Goal: Task Accomplishment & Management: Manage account settings

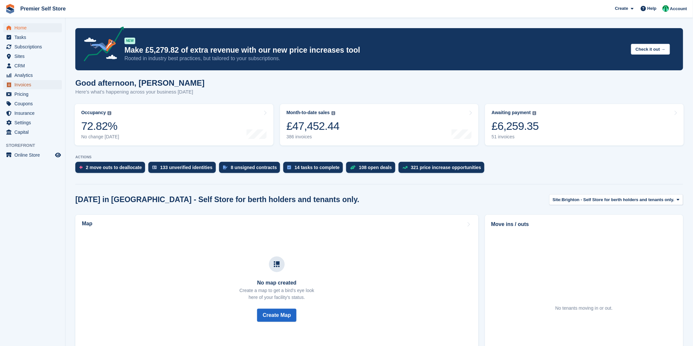
click at [18, 85] on span "Invoices" at bounding box center [33, 84] width 39 height 9
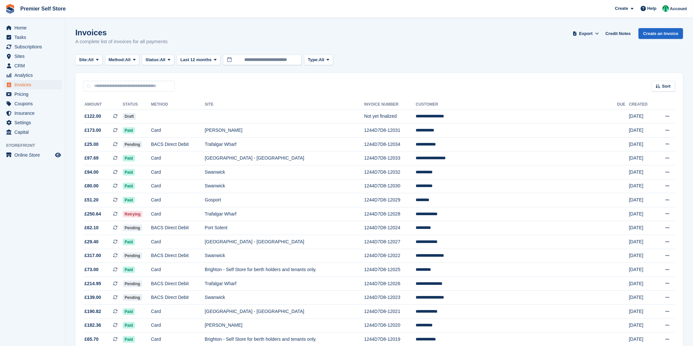
click at [137, 102] on th "Status" at bounding box center [137, 105] width 28 height 10
click at [170, 58] on icon at bounding box center [169, 60] width 3 height 4
click at [166, 98] on link "Draft" at bounding box center [173, 99] width 57 height 12
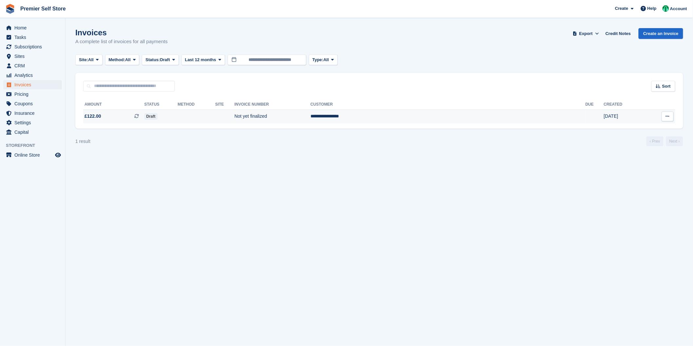
click at [157, 115] on span "Draft" at bounding box center [150, 116] width 13 height 7
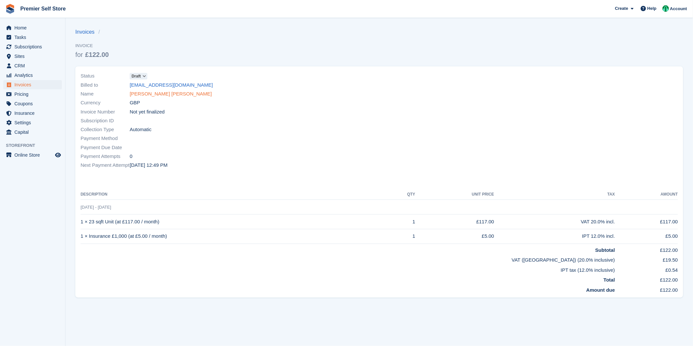
click at [144, 95] on link "Byron James Rose" at bounding box center [171, 94] width 82 height 8
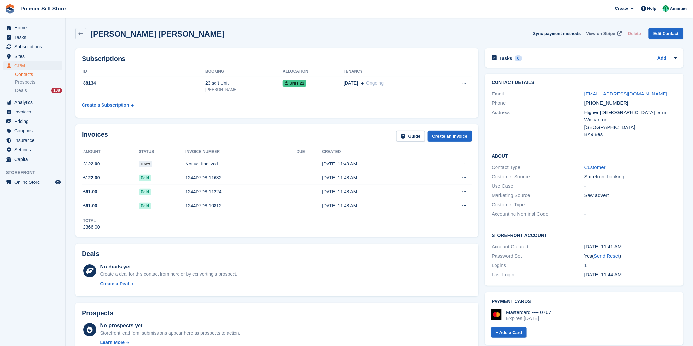
click at [610, 32] on span "View on Stripe" at bounding box center [600, 33] width 29 height 7
click at [564, 32] on button "Sync payment methods" at bounding box center [557, 33] width 48 height 11
click at [552, 37] on button "Sync payment methods" at bounding box center [557, 33] width 48 height 11
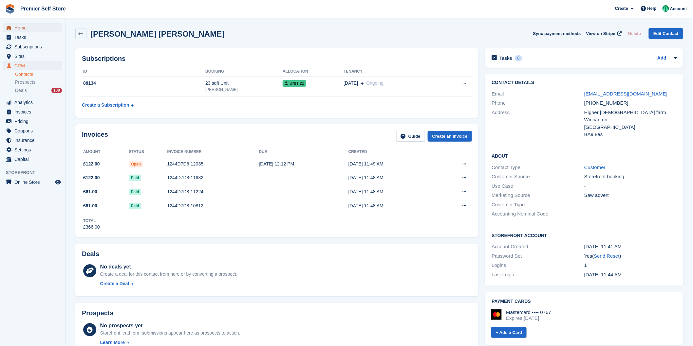
click at [22, 28] on span "Home" at bounding box center [33, 27] width 39 height 9
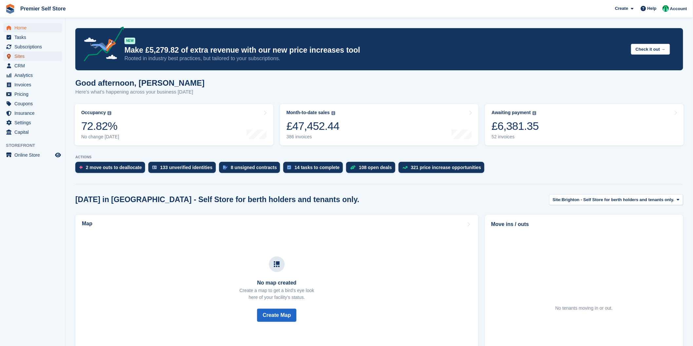
click at [21, 57] on span "Sites" at bounding box center [33, 56] width 39 height 9
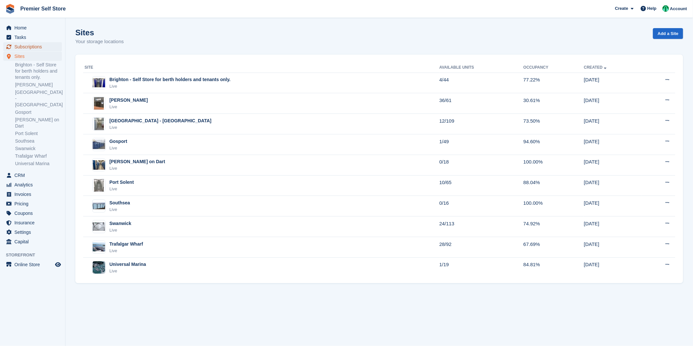
click at [22, 46] on span "Subscriptions" at bounding box center [33, 46] width 39 height 9
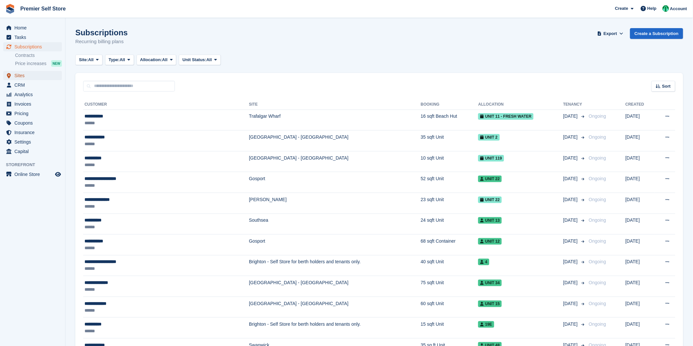
click at [21, 73] on span "Sites" at bounding box center [33, 75] width 39 height 9
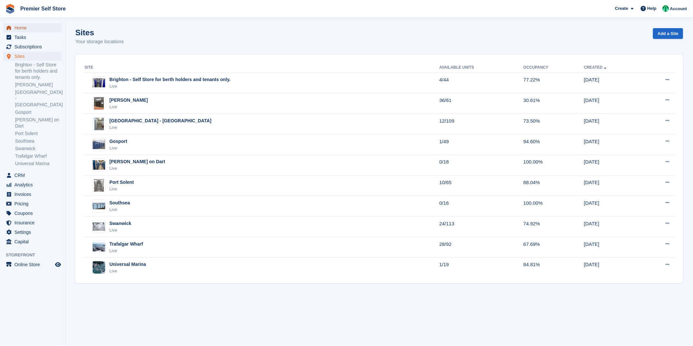
click at [28, 25] on span "Home" at bounding box center [33, 27] width 39 height 9
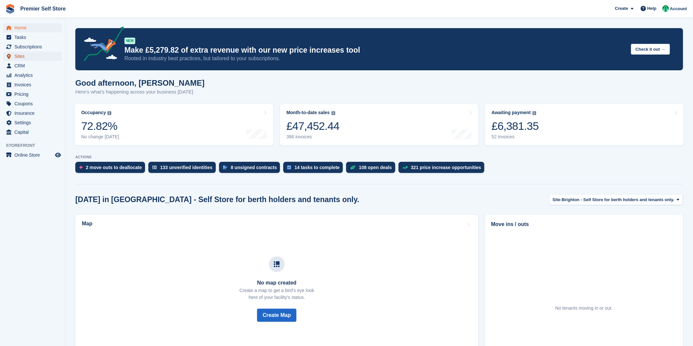
click at [22, 58] on span "Sites" at bounding box center [33, 56] width 39 height 9
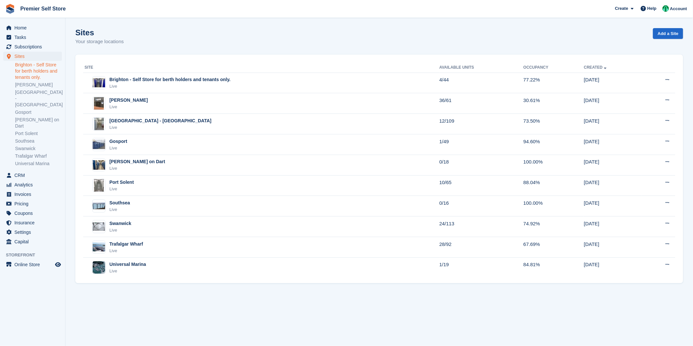
click at [37, 71] on link "Brighton - Self Store for berth holders and tenants only." at bounding box center [38, 71] width 47 height 19
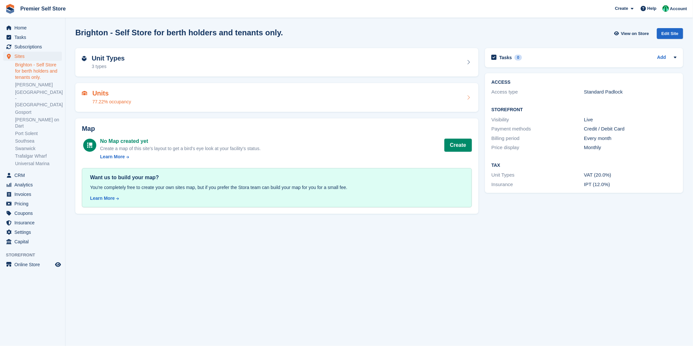
click at [139, 99] on div "Units 77.22% occupancy" at bounding box center [277, 98] width 390 height 16
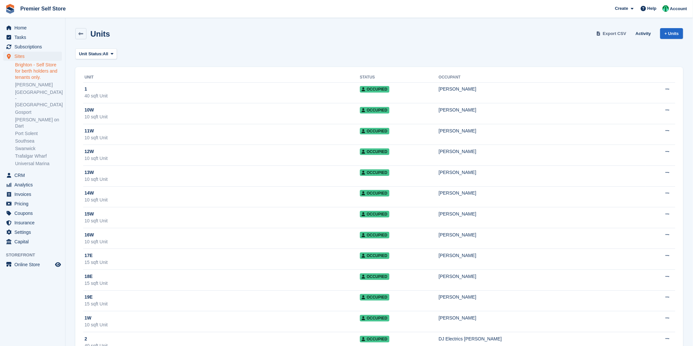
click at [611, 36] on span "Export CSV" at bounding box center [615, 33] width 24 height 7
click at [36, 84] on link "[PERSON_NAME]" at bounding box center [38, 85] width 47 height 6
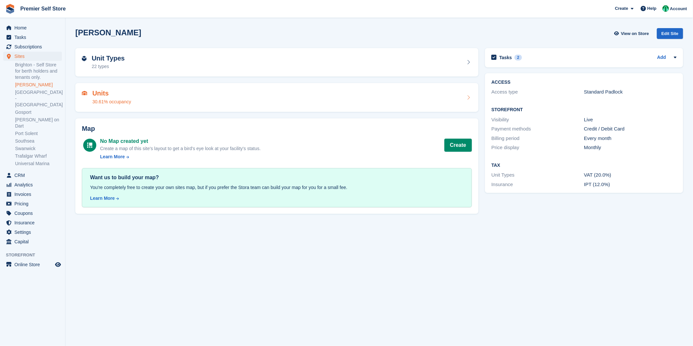
click at [206, 97] on div "Units 30.61% occupancy" at bounding box center [277, 98] width 390 height 16
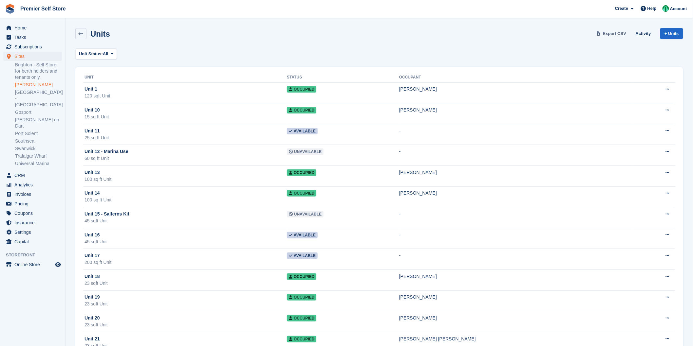
click at [613, 31] on span "Export CSV" at bounding box center [615, 33] width 24 height 7
click at [29, 93] on link "[GEOGRAPHIC_DATA] - [GEOGRAPHIC_DATA]" at bounding box center [38, 98] width 47 height 19
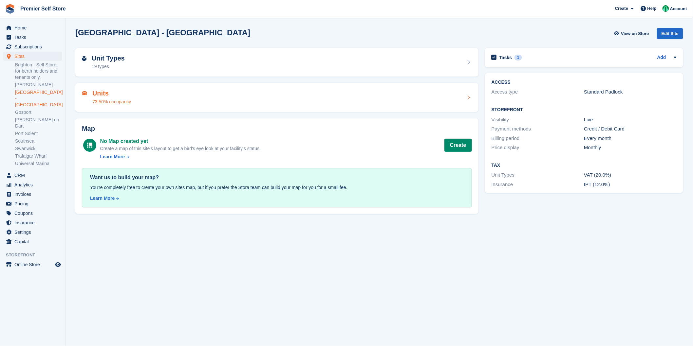
click at [228, 96] on div "Units 73.50% occupancy" at bounding box center [277, 98] width 390 height 16
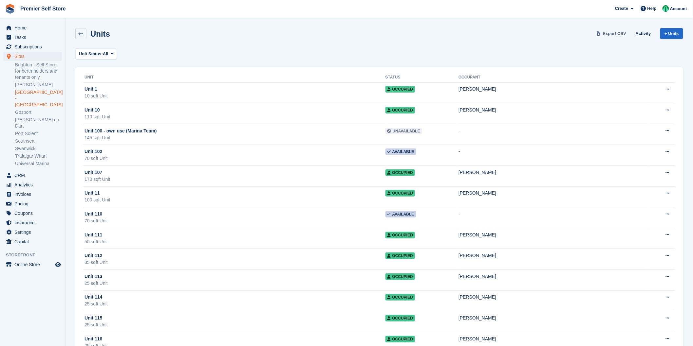
click at [620, 34] on span "Export CSV" at bounding box center [615, 33] width 24 height 7
click at [28, 109] on link "Gosport" at bounding box center [38, 112] width 47 height 6
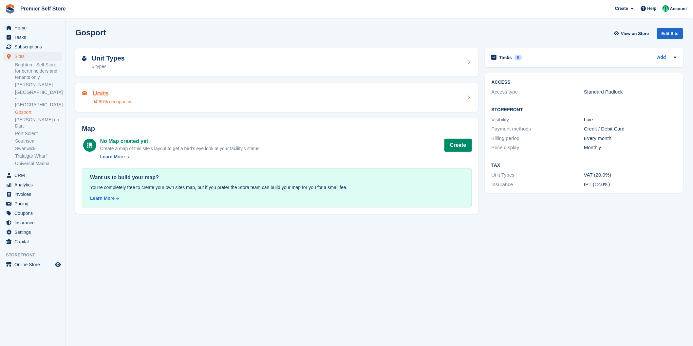
click at [113, 96] on h2 "Units" at bounding box center [111, 94] width 39 height 8
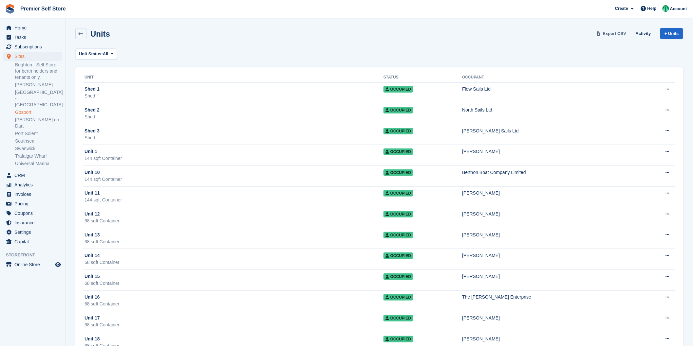
click at [612, 30] on link "Export CSV" at bounding box center [612, 33] width 34 height 11
click at [611, 31] on span "Export CSV" at bounding box center [615, 33] width 24 height 7
click at [25, 117] on link "[PERSON_NAME] on Dart" at bounding box center [38, 123] width 47 height 12
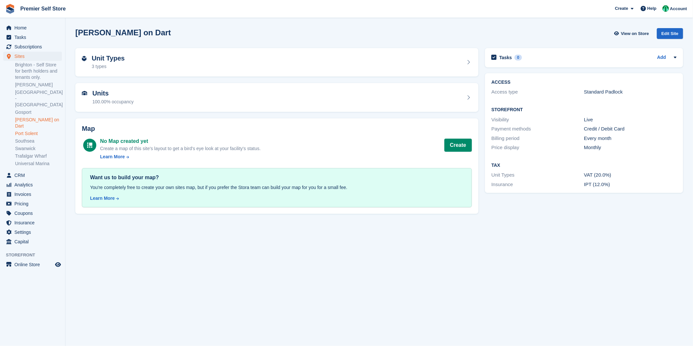
click at [29, 131] on link "Port Solent" at bounding box center [38, 134] width 47 height 6
click at [158, 101] on div "Units 88.04% occupancy" at bounding box center [277, 98] width 390 height 16
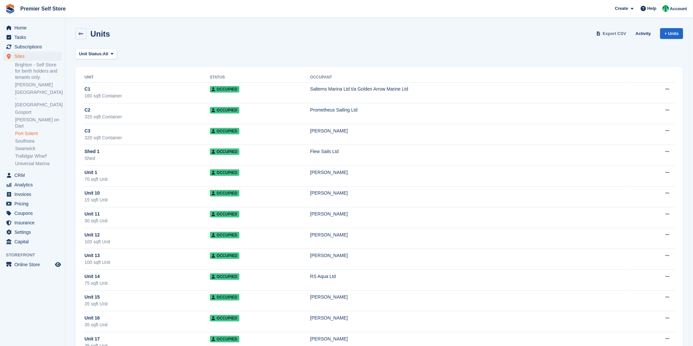
click at [619, 34] on span "Export CSV" at bounding box center [615, 33] width 24 height 7
click at [29, 138] on link "Southsea" at bounding box center [38, 141] width 47 height 6
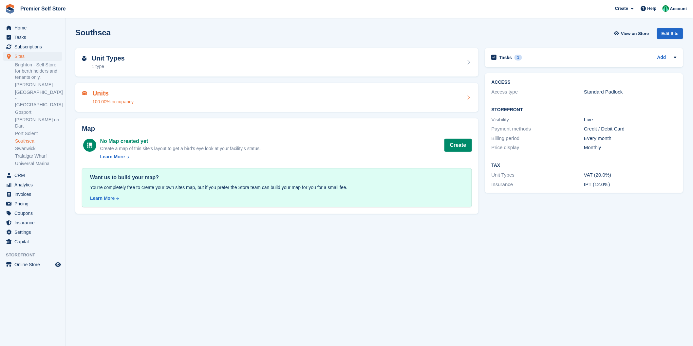
click at [203, 97] on div "Units 100.00% occupancy" at bounding box center [277, 98] width 390 height 16
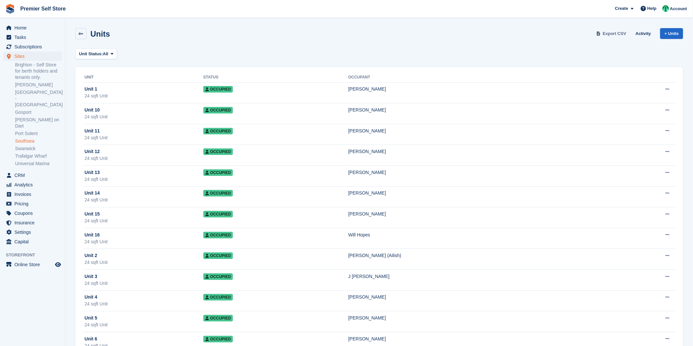
click at [620, 33] on span "Export CSV" at bounding box center [615, 33] width 24 height 7
click at [27, 146] on link "Swanwick" at bounding box center [38, 149] width 47 height 6
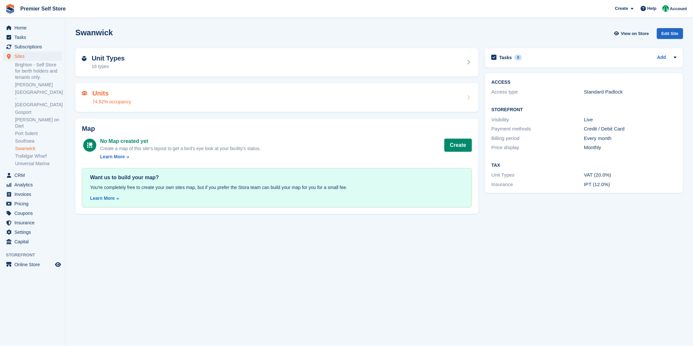
click at [142, 105] on div "Units 74.92% occupancy" at bounding box center [276, 97] width 403 height 29
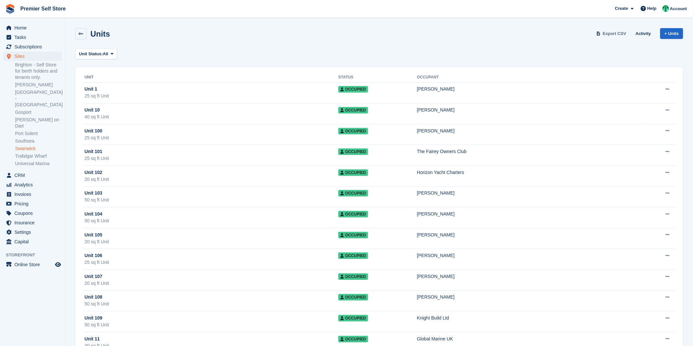
click at [614, 33] on span "Export CSV" at bounding box center [615, 33] width 24 height 7
click at [25, 153] on link "Trafalgar Wharf" at bounding box center [38, 156] width 47 height 6
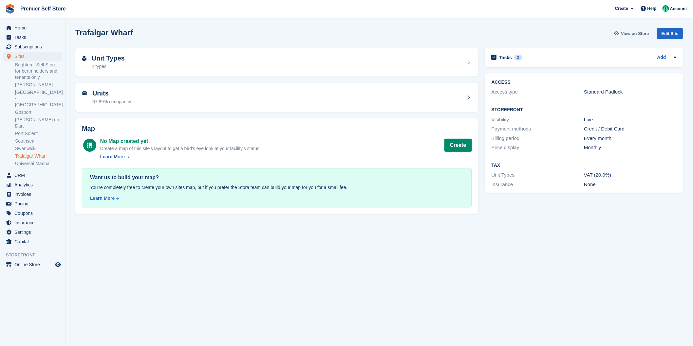
click at [635, 32] on span "View on Store" at bounding box center [635, 33] width 28 height 7
click at [236, 104] on div "Units 67.69% occupancy" at bounding box center [277, 98] width 390 height 16
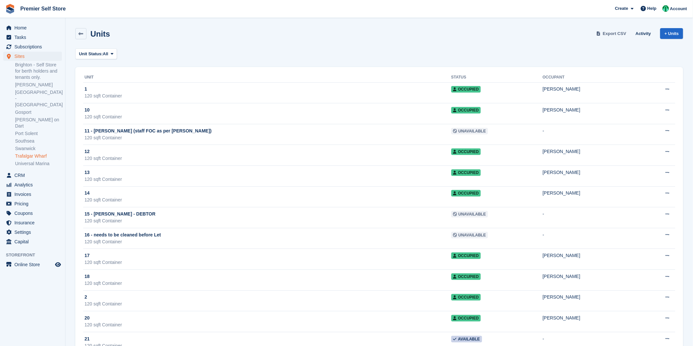
click at [607, 31] on span "Export CSV" at bounding box center [615, 33] width 24 height 7
click at [34, 161] on link "Universal Marina" at bounding box center [38, 164] width 47 height 6
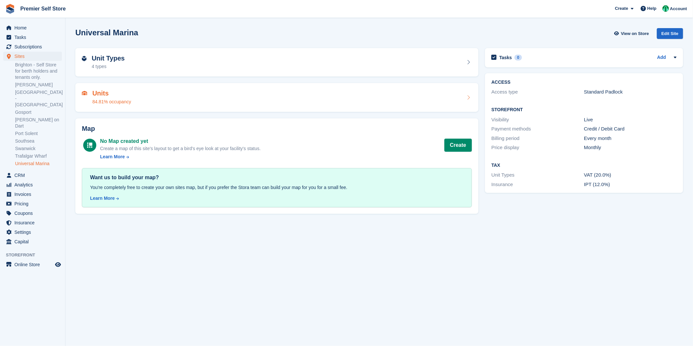
click at [135, 107] on div "Units 84.81% occupancy" at bounding box center [276, 97] width 403 height 29
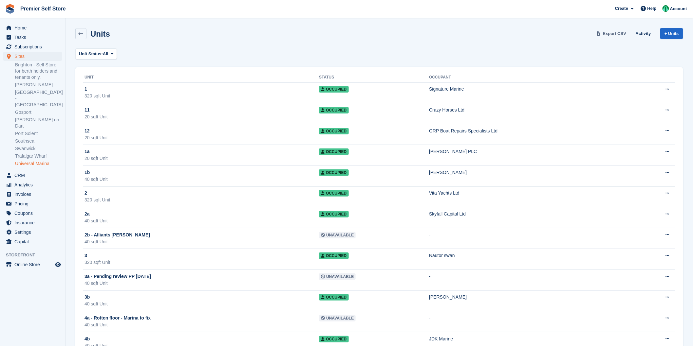
click at [616, 33] on span "Export CSV" at bounding box center [615, 33] width 24 height 7
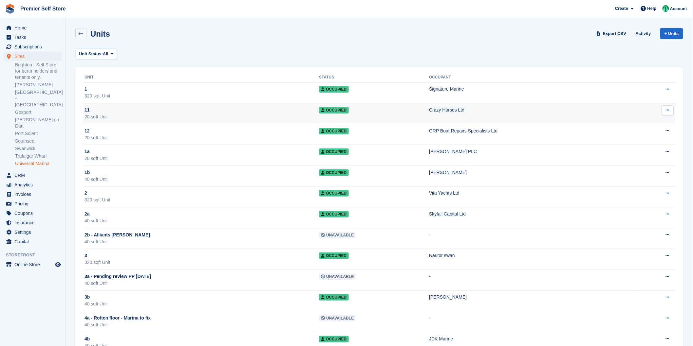
click at [452, 112] on div "Crazy Horses Ltd" at bounding box center [531, 110] width 205 height 7
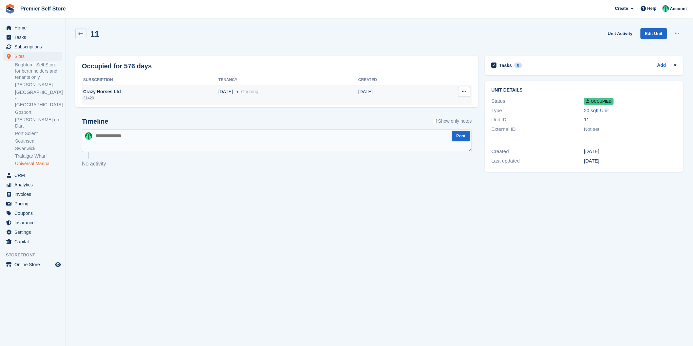
click at [172, 94] on div "Crazy Horses Ltd" at bounding box center [150, 91] width 137 height 7
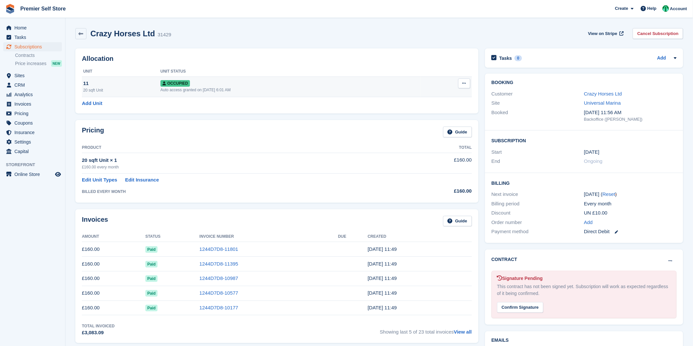
click at [467, 83] on button at bounding box center [464, 84] width 12 height 10
click at [433, 120] on p "Deallocate" at bounding box center [438, 119] width 57 height 9
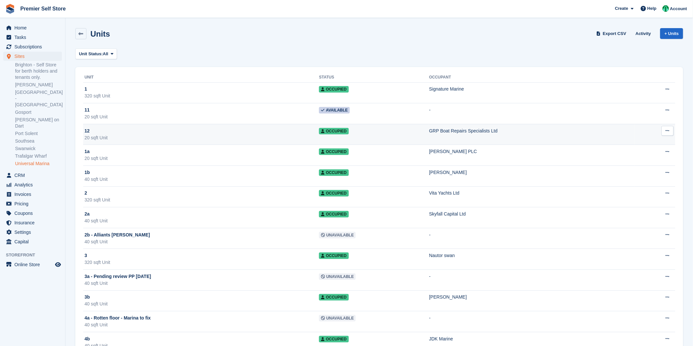
click at [268, 134] on div "12" at bounding box center [201, 131] width 234 height 7
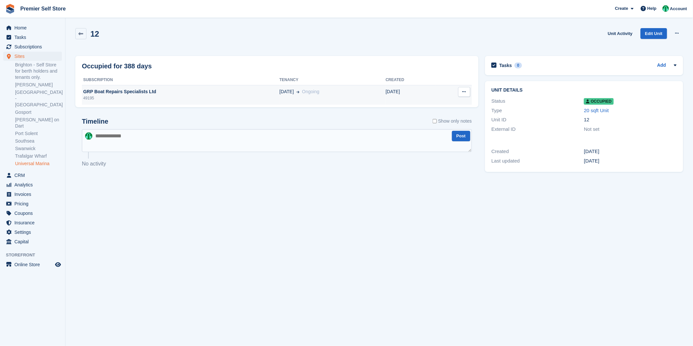
click at [462, 92] on icon at bounding box center [464, 92] width 4 height 4
click at [260, 98] on div "49195" at bounding box center [180, 98] width 197 height 6
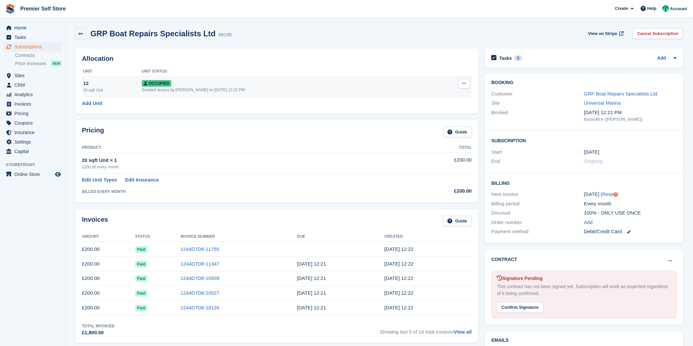
click at [463, 83] on icon at bounding box center [464, 83] width 4 height 4
click at [435, 119] on p "Deallocate" at bounding box center [438, 119] width 57 height 9
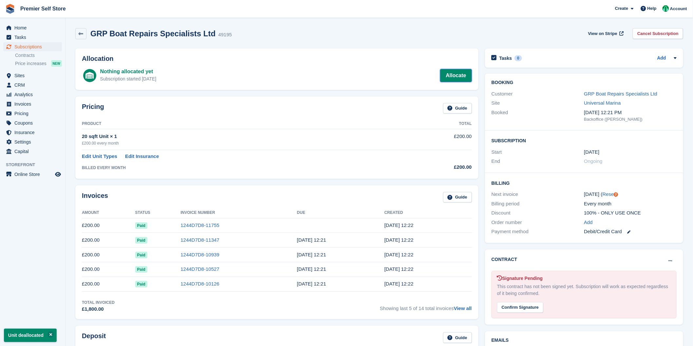
click at [458, 73] on link "Allocate" at bounding box center [455, 75] width 31 height 13
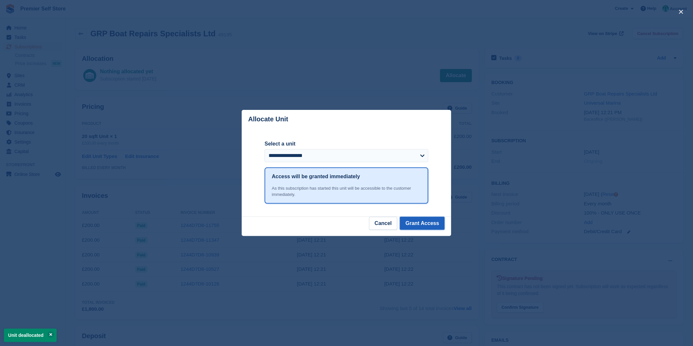
click at [426, 228] on button "Grant Access" at bounding box center [422, 223] width 45 height 13
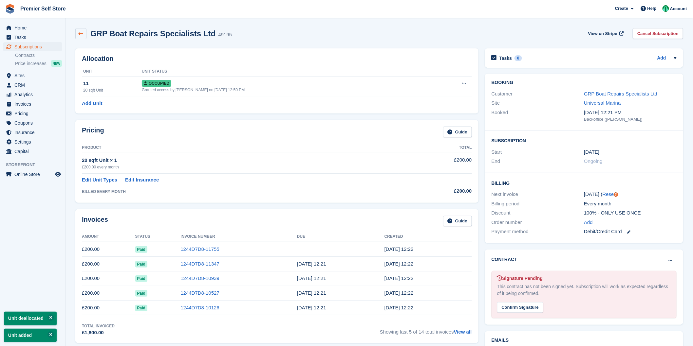
click at [82, 33] on icon at bounding box center [81, 33] width 5 height 5
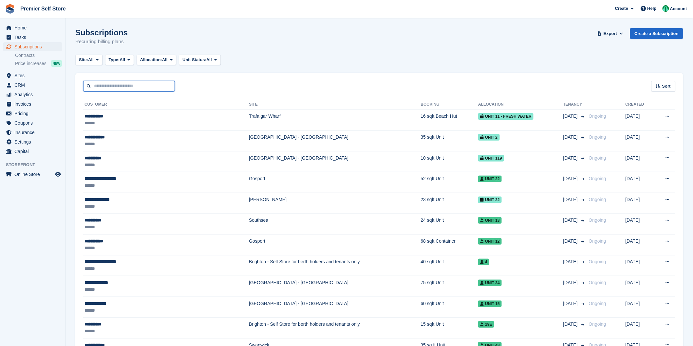
click at [116, 84] on input "text" at bounding box center [129, 86] width 92 height 11
type input "*****"
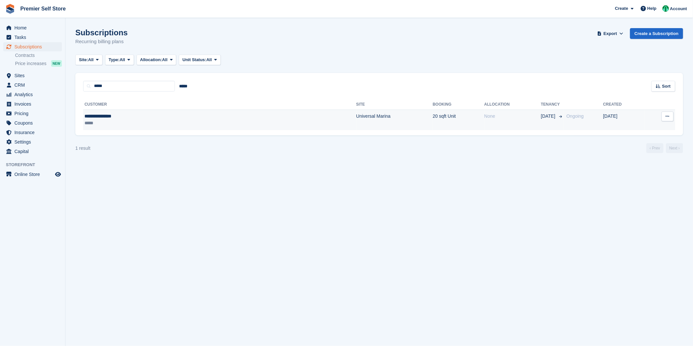
click at [131, 122] on div "*****" at bounding box center [144, 123] width 121 height 7
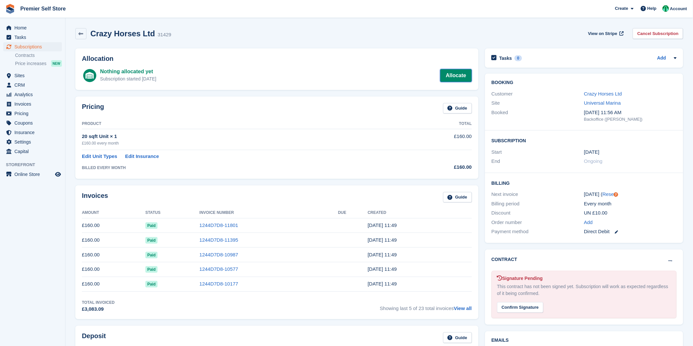
click at [462, 72] on link "Allocate" at bounding box center [455, 75] width 31 height 13
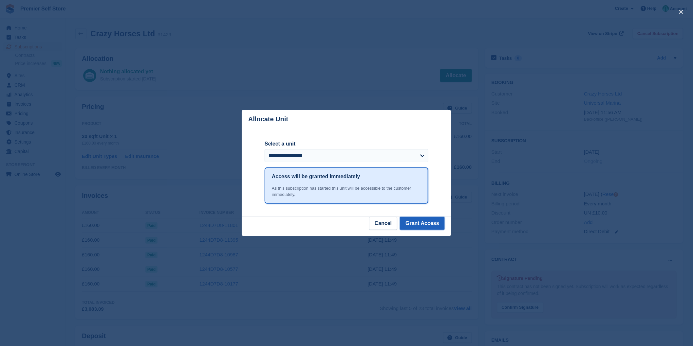
click at [425, 223] on button "Grant Access" at bounding box center [422, 223] width 45 height 13
